Goal: Browse casually

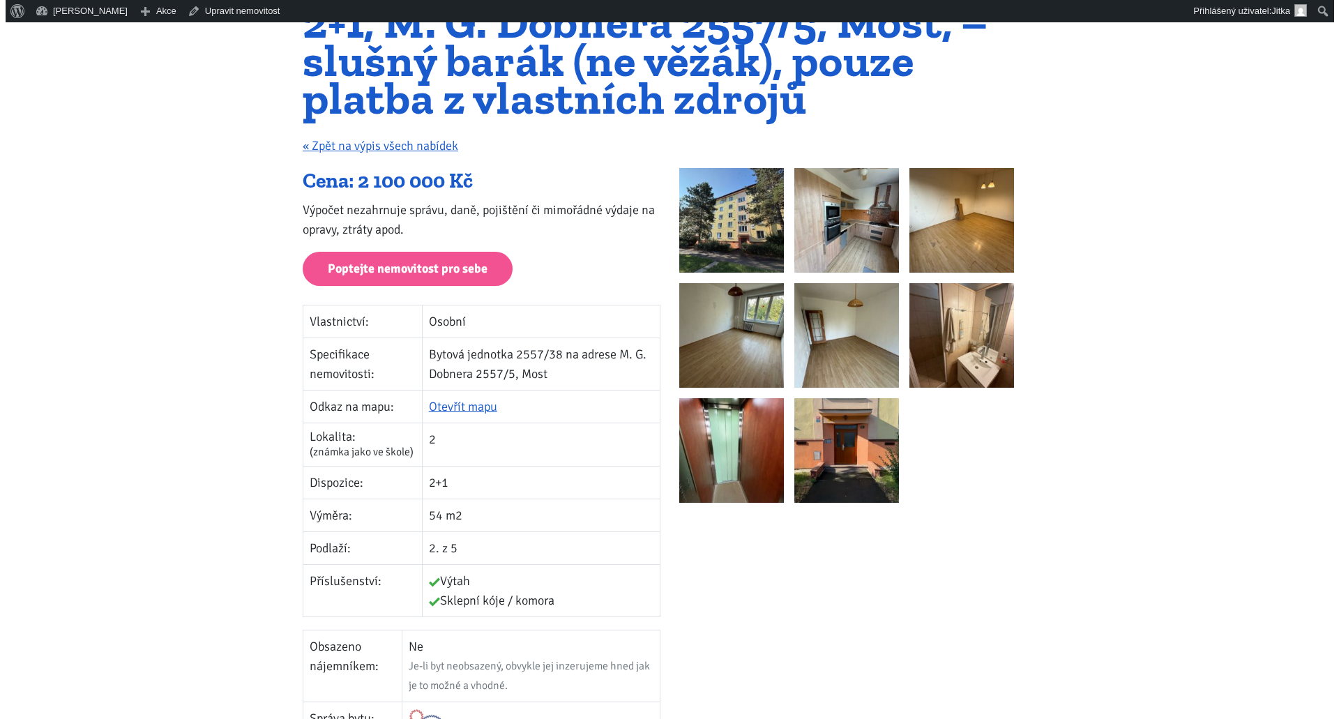
scroll to position [139, 0]
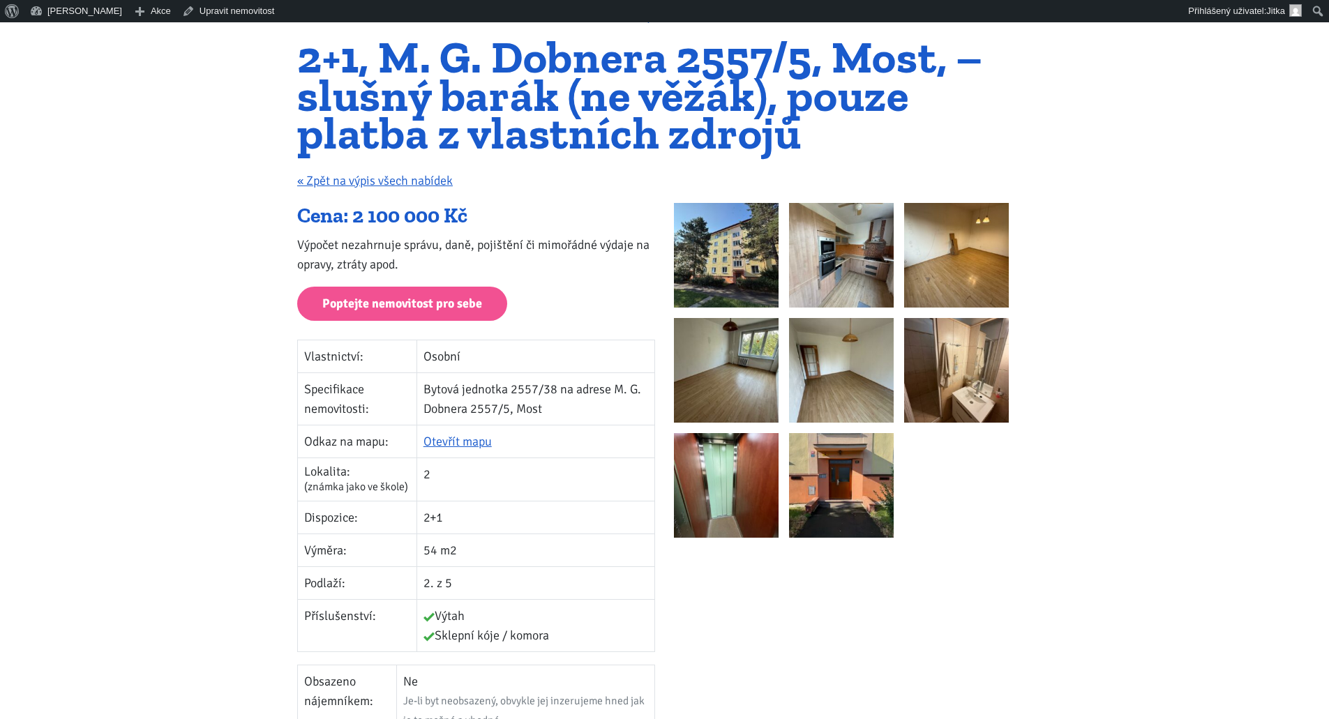
click at [715, 247] on img at bounding box center [726, 255] width 105 height 105
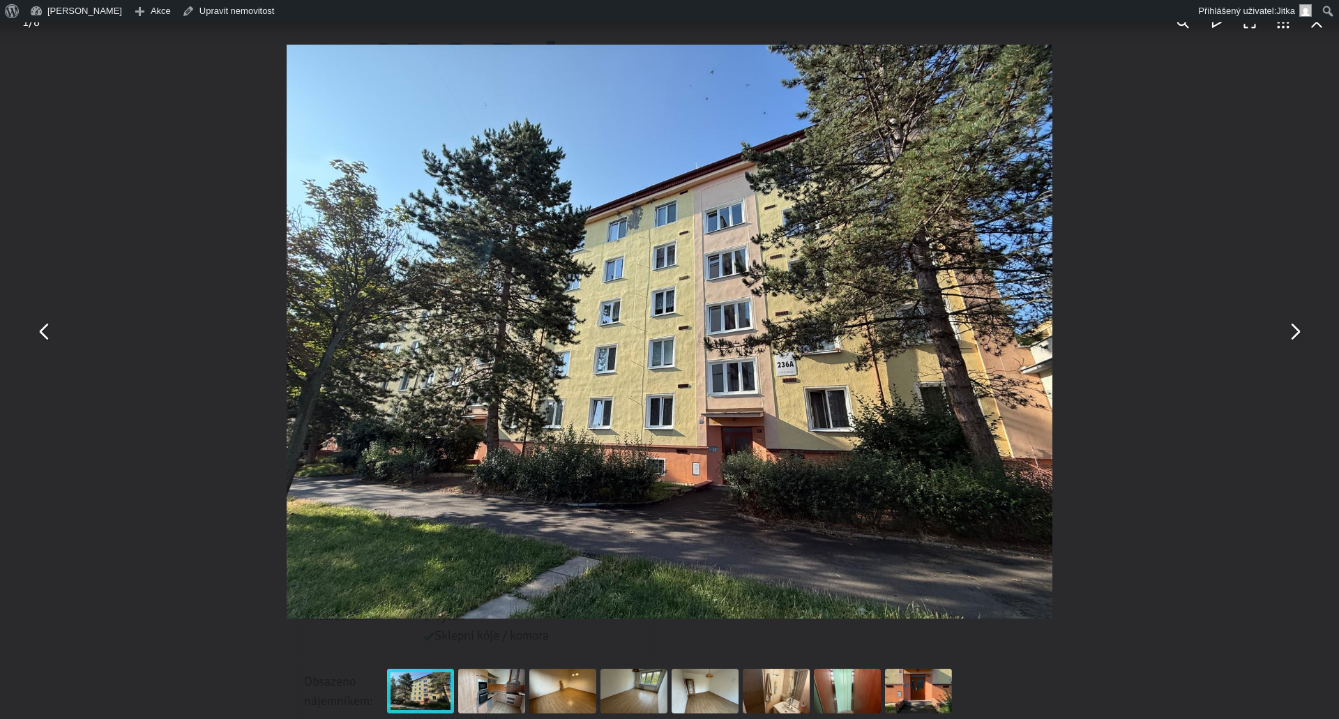
click at [1288, 332] on button "You can close this modal content with the ESC key" at bounding box center [1294, 331] width 33 height 33
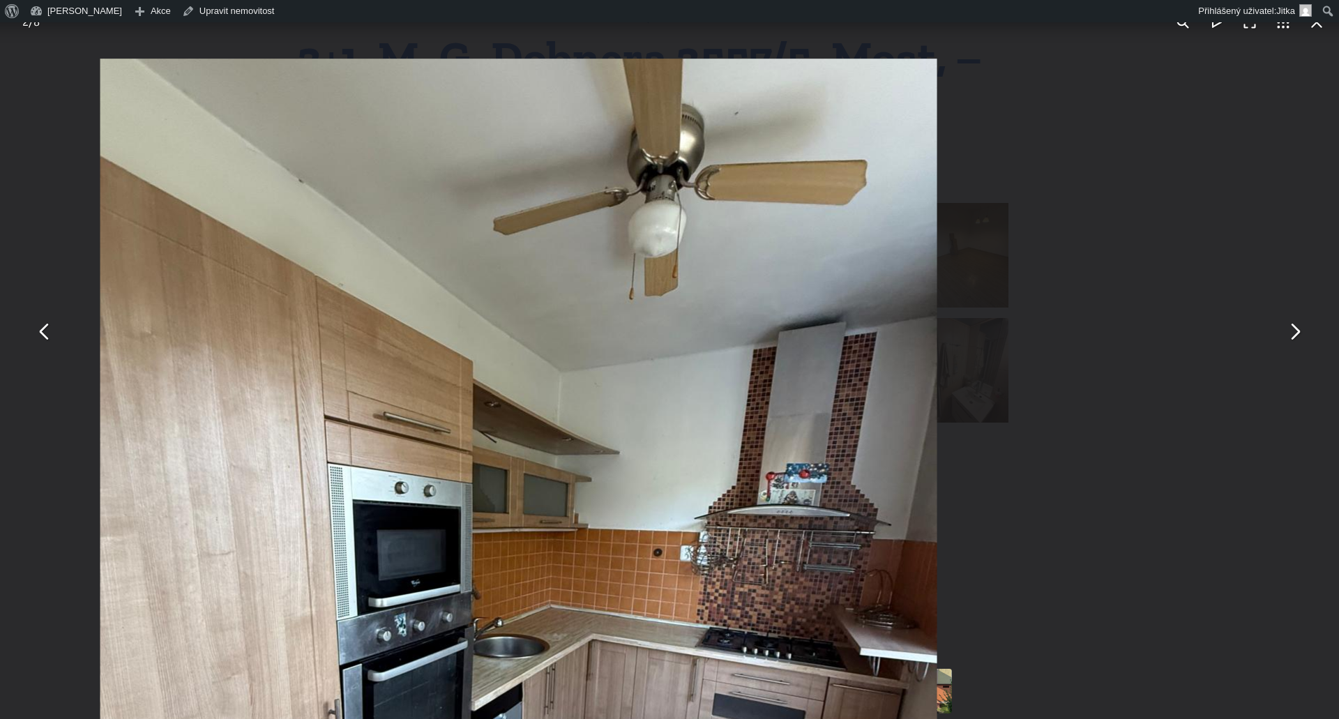
drag, startPoint x: 753, startPoint y: 154, endPoint x: 603, endPoint y: 474, distance: 353.2
click at [603, 474] on img "You can close this modal content with the ESC key" at bounding box center [518, 617] width 837 height 1116
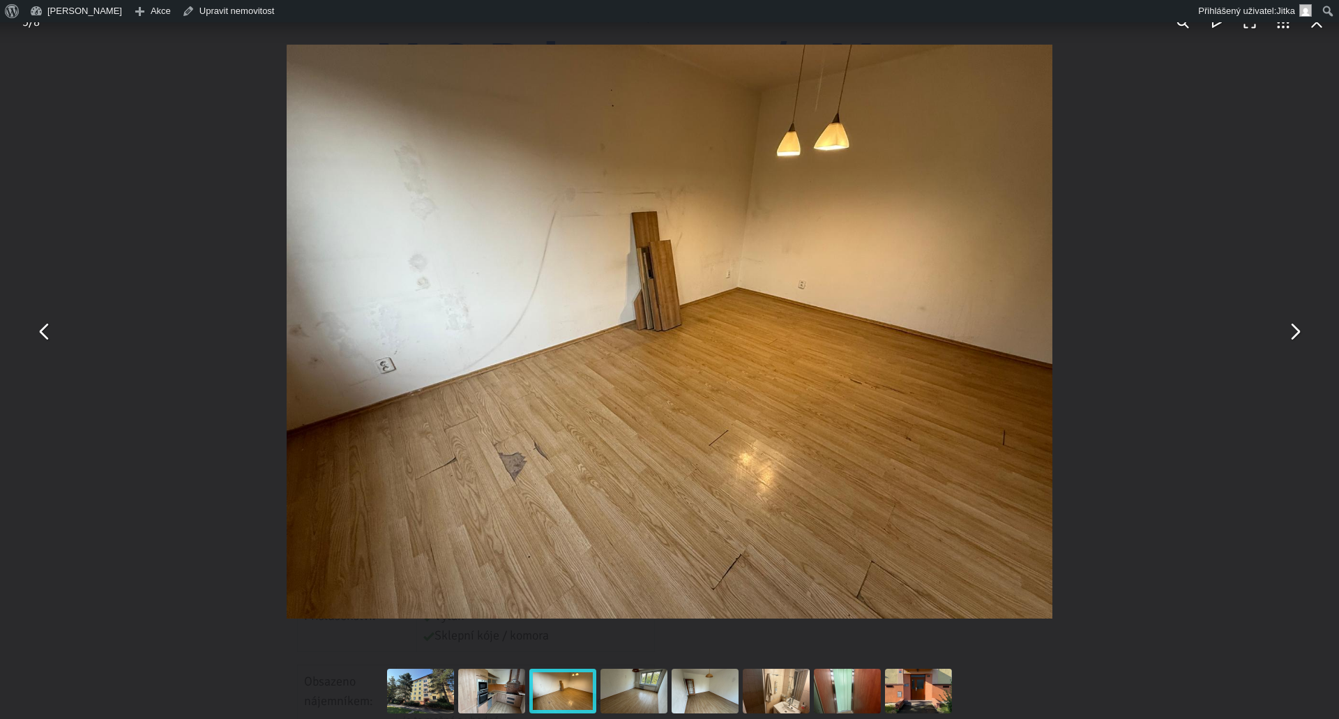
click at [389, 385] on img "You can close this modal content with the ESC key" at bounding box center [669, 332] width 765 height 574
click at [389, 387] on img "You can close this modal content with the ESC key" at bounding box center [669, 332] width 765 height 574
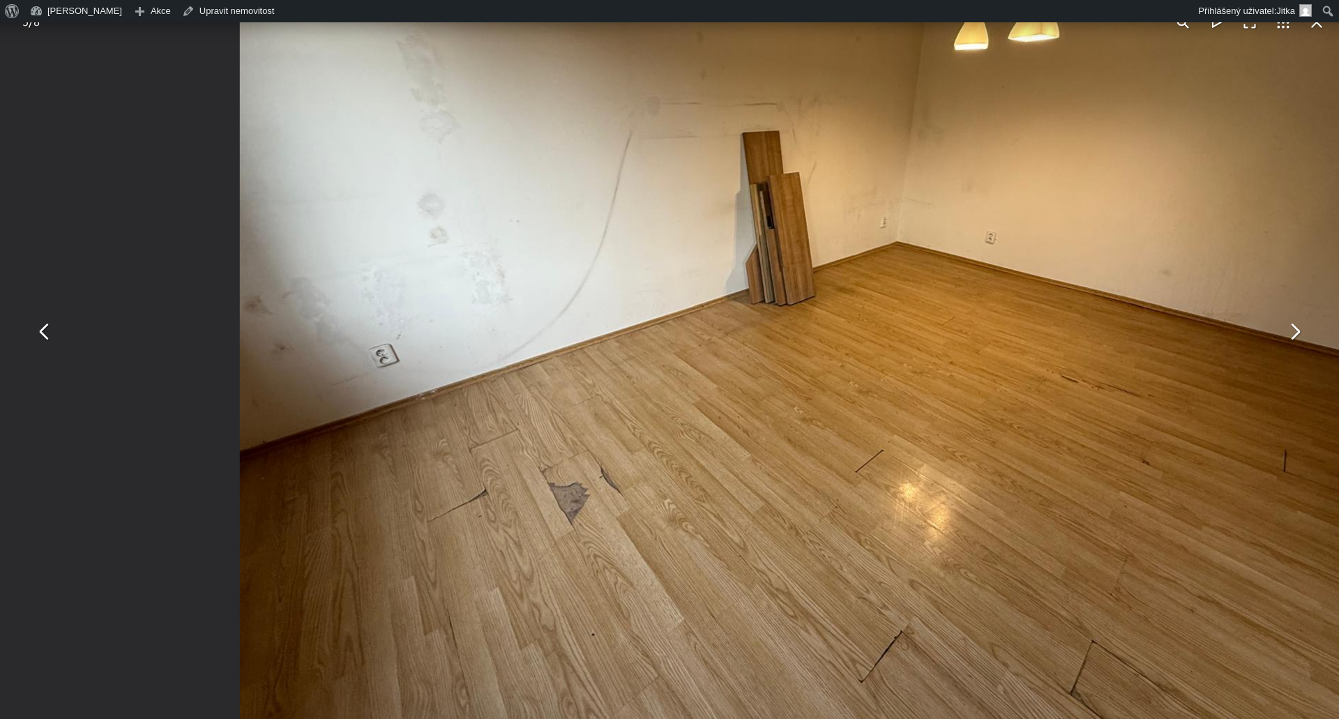
click at [389, 388] on img "You can close this modal content with the ESC key" at bounding box center [798, 306] width 1116 height 837
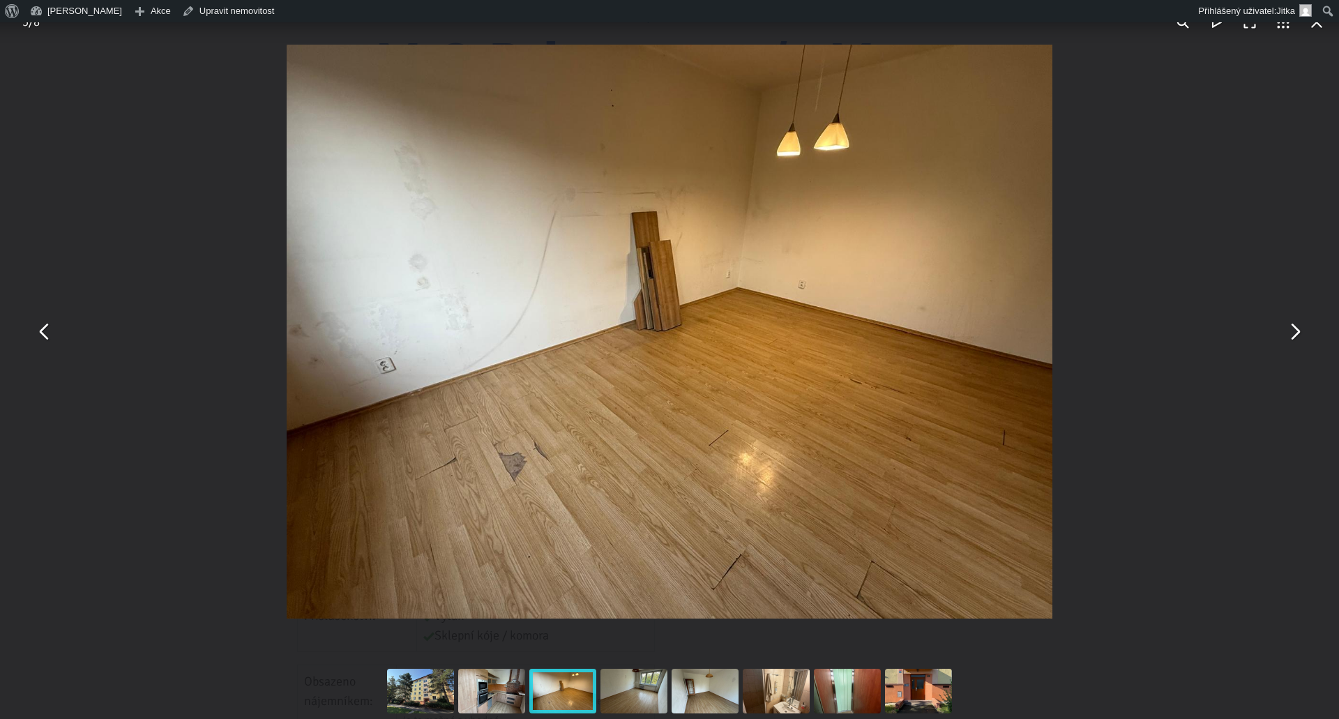
click at [1285, 338] on button "You can close this modal content with the ESC key" at bounding box center [1294, 331] width 33 height 33
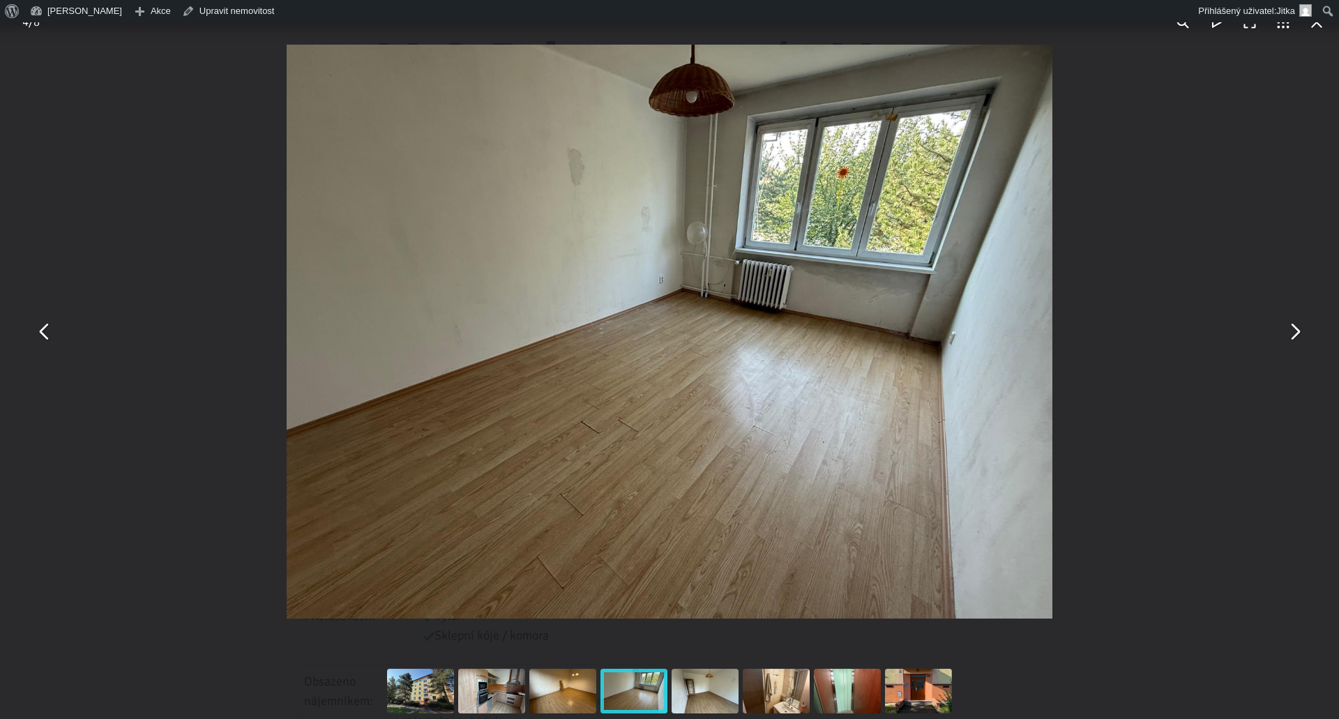
click at [1285, 338] on button "You can close this modal content with the ESC key" at bounding box center [1294, 331] width 33 height 33
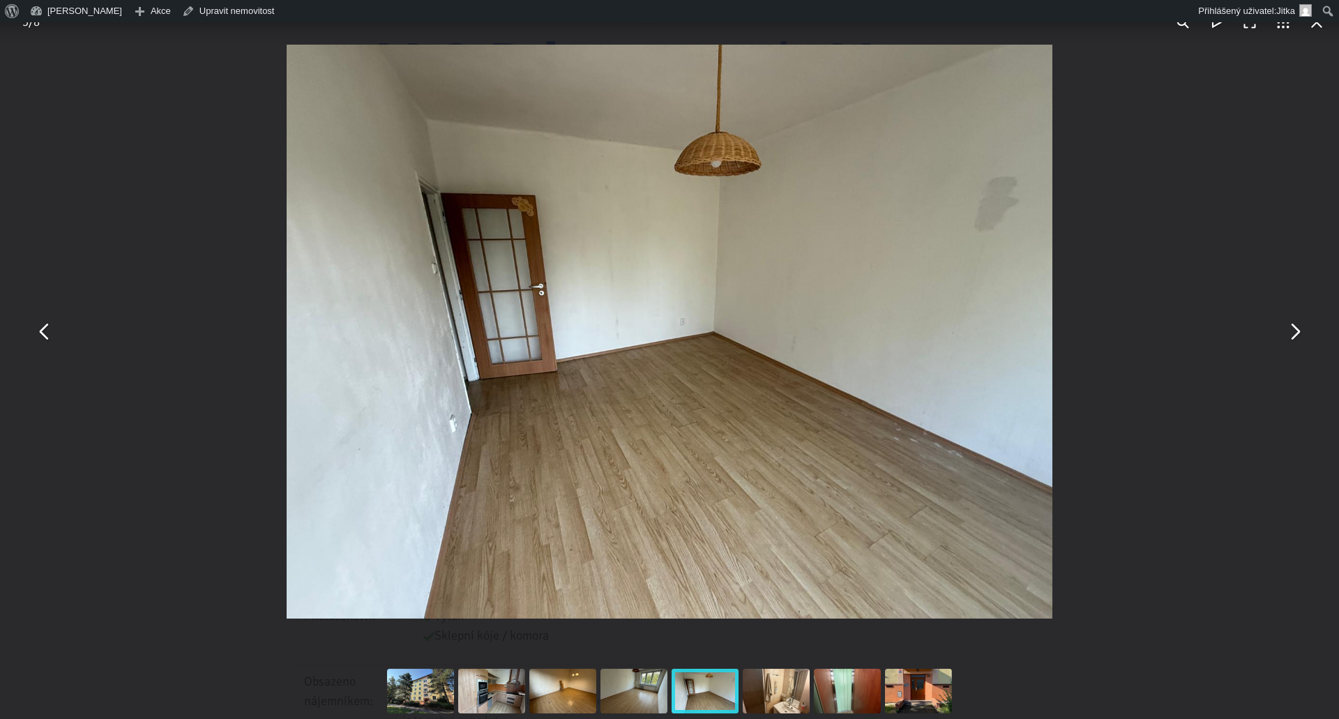
click at [1285, 338] on button "You can close this modal content with the ESC key" at bounding box center [1294, 331] width 33 height 33
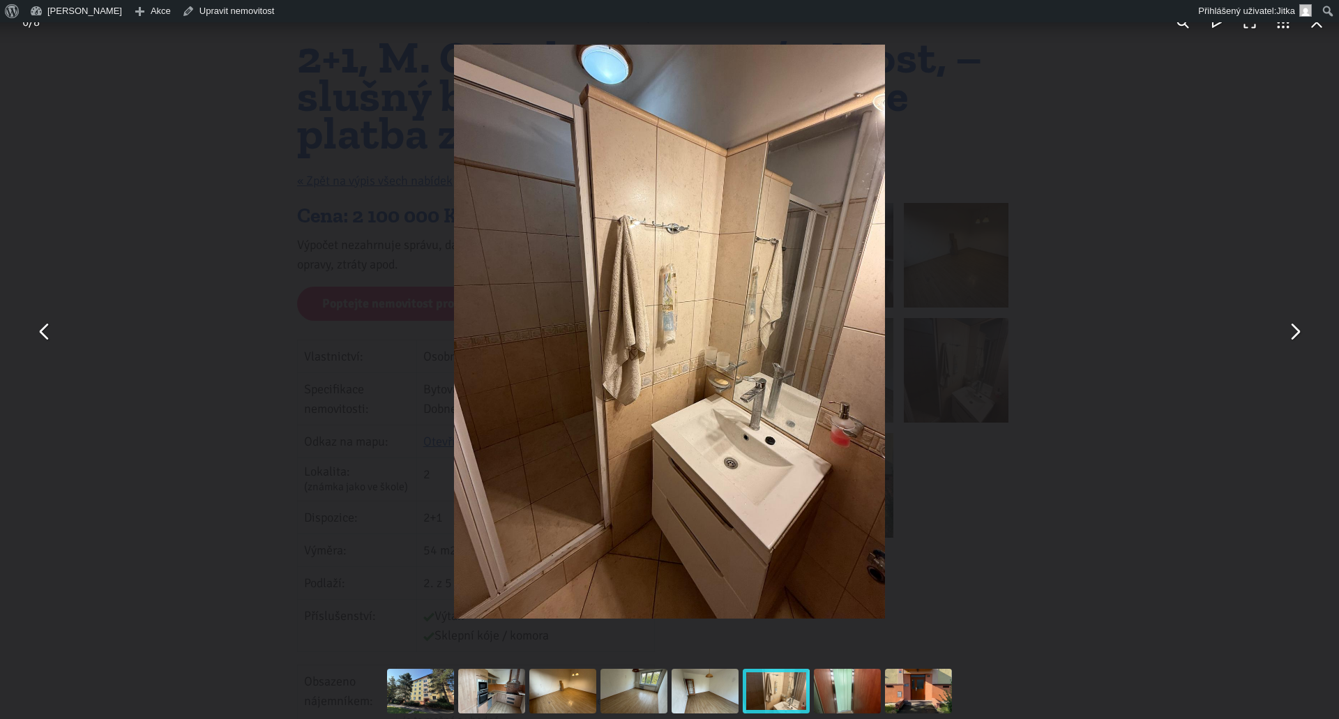
click at [861, 558] on img "You can close this modal content with the ESC key" at bounding box center [669, 332] width 430 height 574
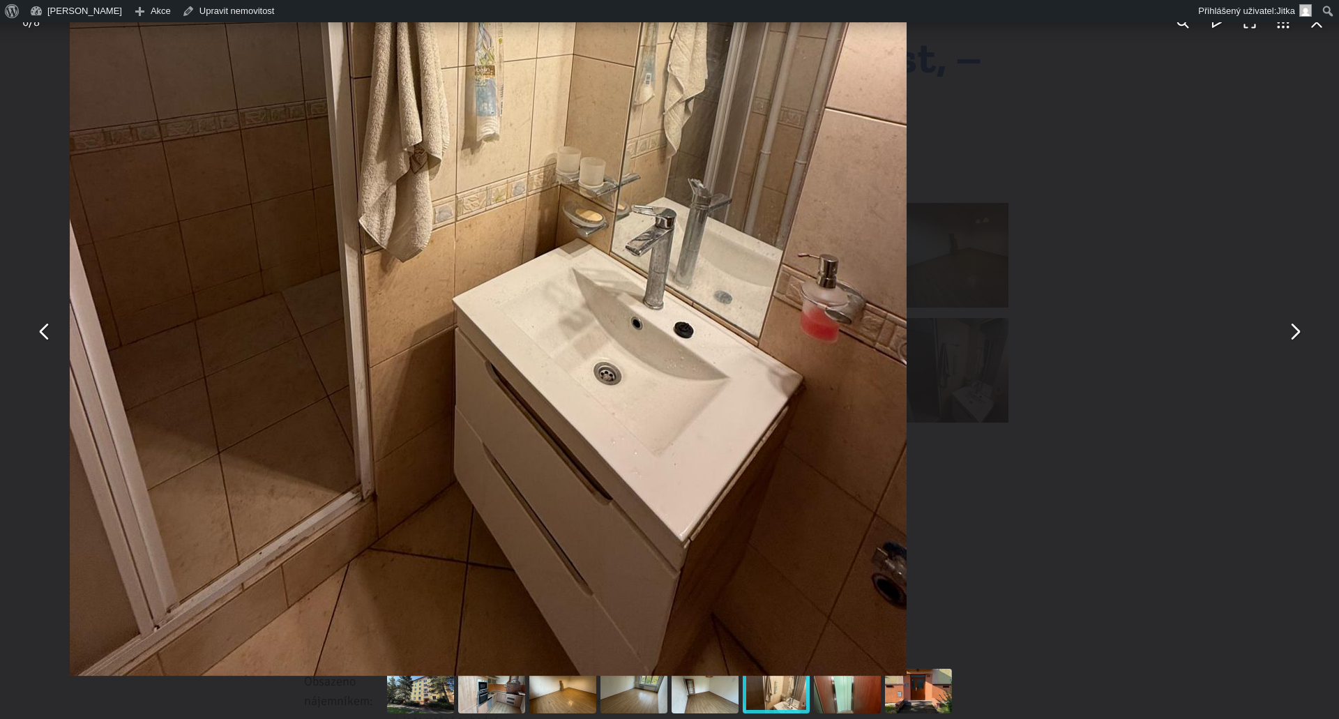
click at [1293, 331] on button "You can close this modal content with the ESC key" at bounding box center [1294, 331] width 33 height 33
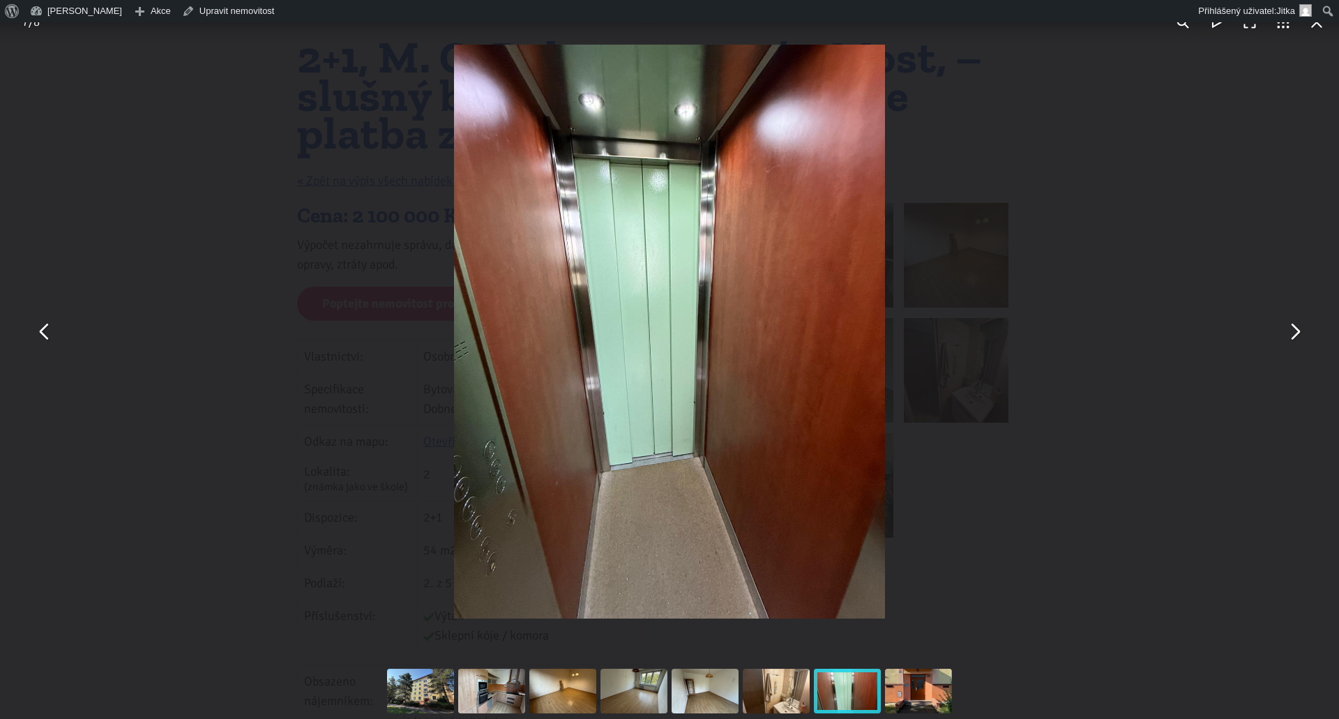
click at [1293, 331] on button "You can close this modal content with the ESC key" at bounding box center [1294, 331] width 33 height 33
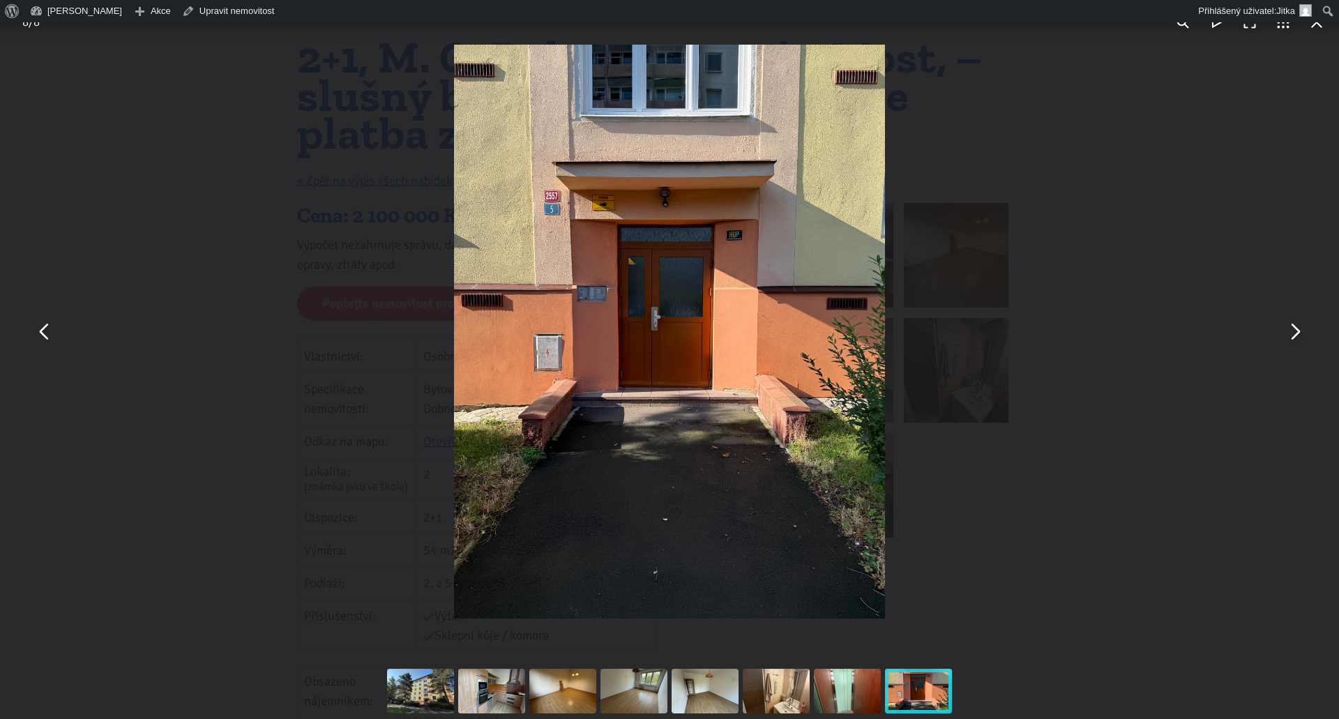
click at [1293, 331] on button "You can close this modal content with the ESC key" at bounding box center [1294, 331] width 33 height 33
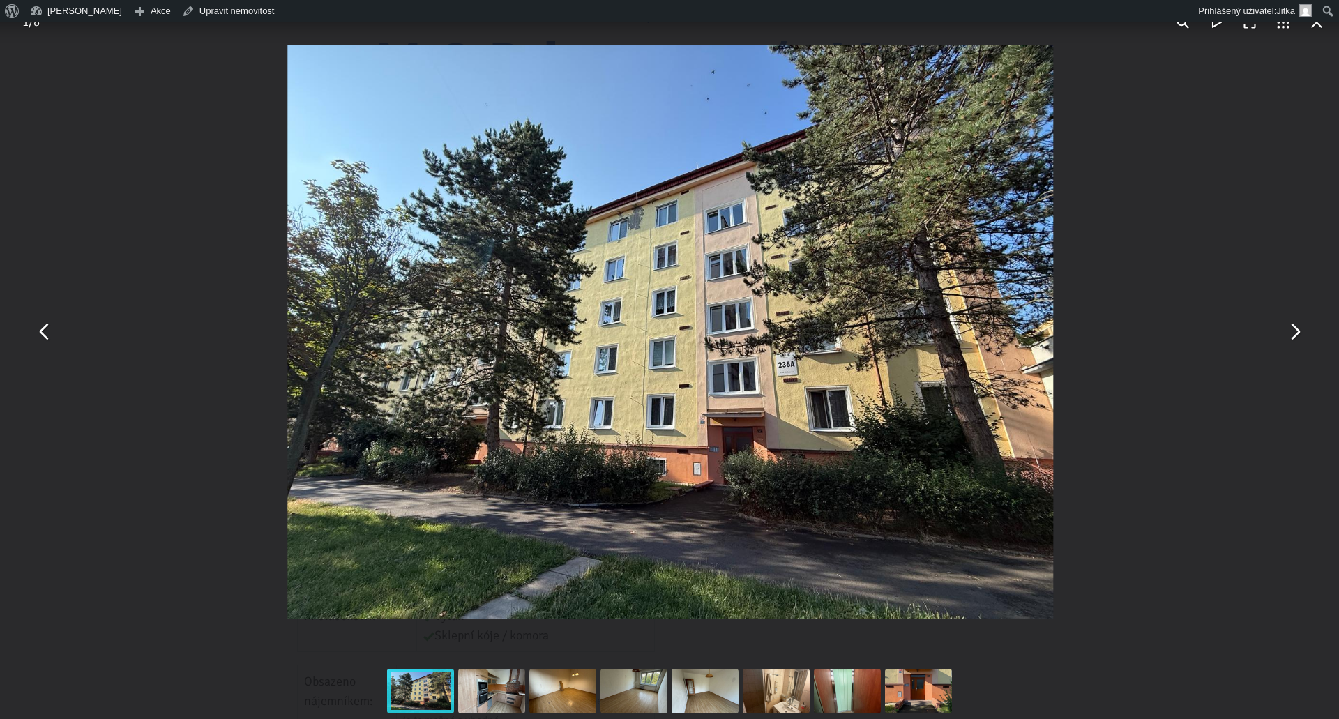
click at [1293, 331] on button "You can close this modal content with the ESC key" at bounding box center [1294, 331] width 33 height 33
